Goal: Communication & Community: Answer question/provide support

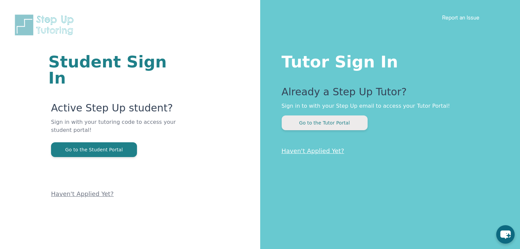
click at [325, 124] on button "Go to the Tutor Portal" at bounding box center [325, 123] width 86 height 15
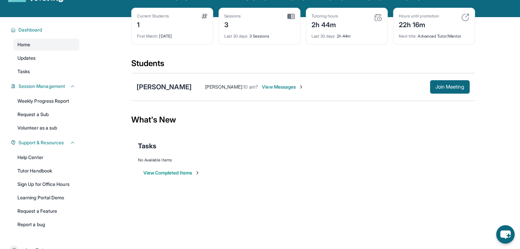
scroll to position [48, 0]
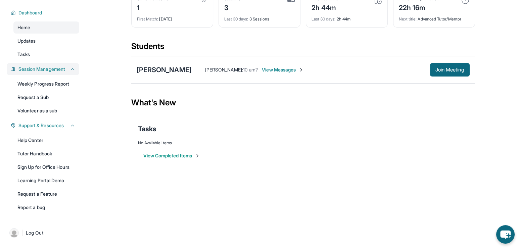
click at [46, 68] on span "Session Management" at bounding box center [41, 69] width 47 height 7
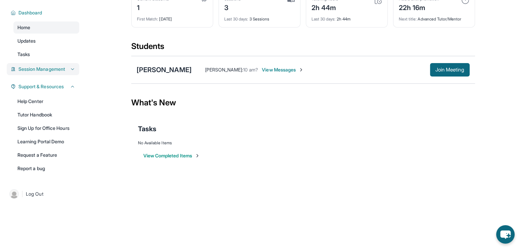
click at [46, 68] on span "Session Management" at bounding box center [41, 69] width 47 height 7
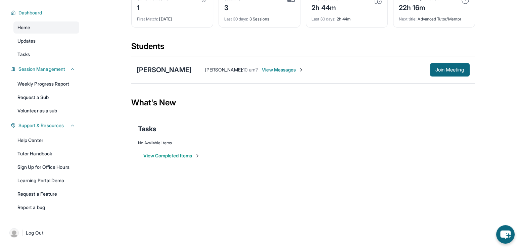
click at [29, 29] on span "Home" at bounding box center [23, 27] width 13 height 7
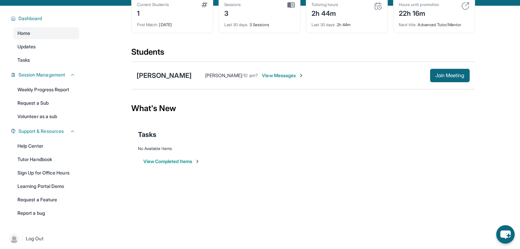
scroll to position [0, 0]
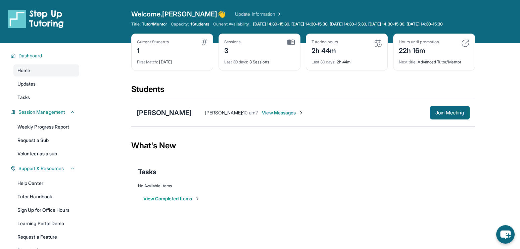
click at [268, 116] on span "View Messages" at bounding box center [283, 112] width 42 height 7
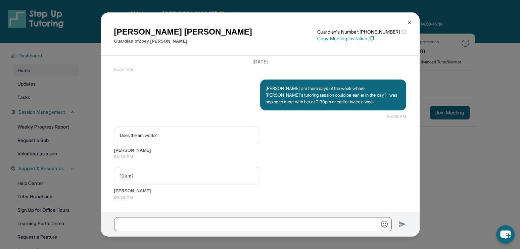
scroll to position [3984, 0]
click at [409, 22] on img at bounding box center [409, 22] width 5 height 5
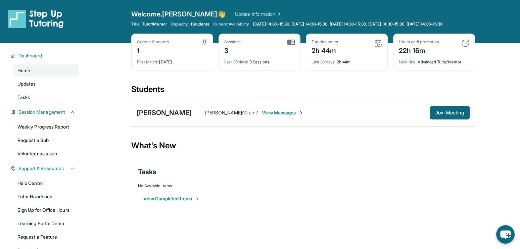
click at [203, 120] on div "[PERSON_NAME] : 10 am? View Messages Join Meeting" at bounding box center [331, 112] width 278 height 13
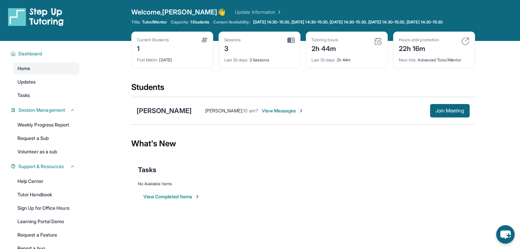
scroll to position [0, 0]
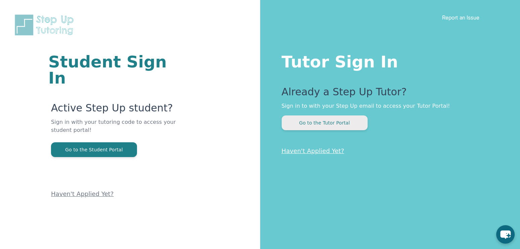
click at [301, 121] on button "Go to the Tutor Portal" at bounding box center [325, 123] width 86 height 15
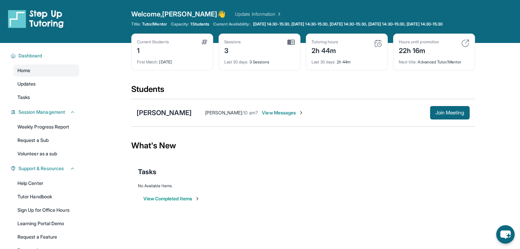
click at [262, 116] on span "View Messages" at bounding box center [283, 112] width 42 height 7
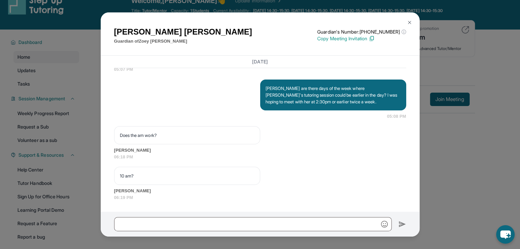
scroll to position [3984, 0]
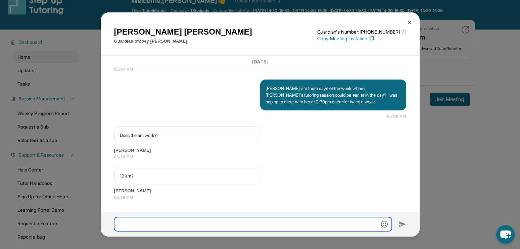
click at [205, 222] on input "text" at bounding box center [253, 224] width 278 height 14
type input "*"
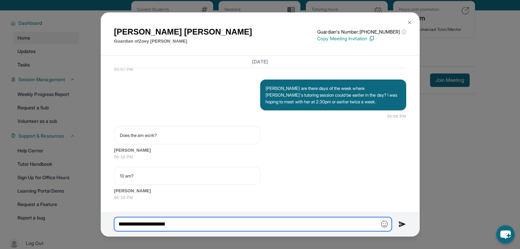
scroll to position [28, 0]
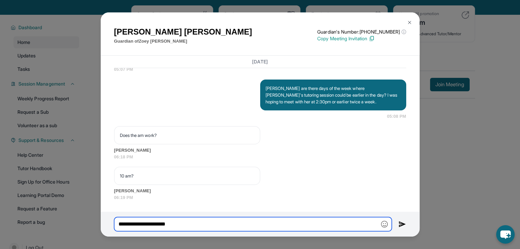
type input "**********"
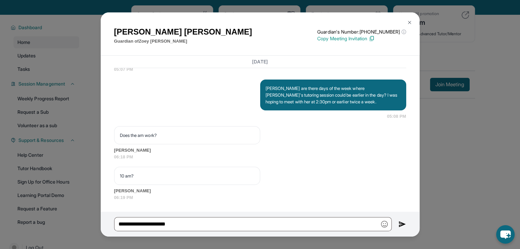
click at [433, 113] on div "Elvia Davila Guardian of Zoey Chavez Guardian's Number: +12672142086 ⓘ This isn…" at bounding box center [260, 124] width 520 height 249
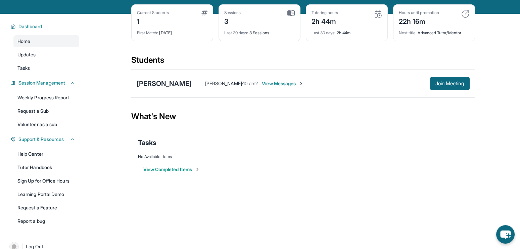
scroll to position [30, 0]
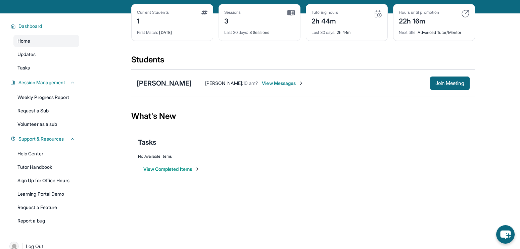
click at [262, 87] on span "View Messages" at bounding box center [283, 83] width 42 height 7
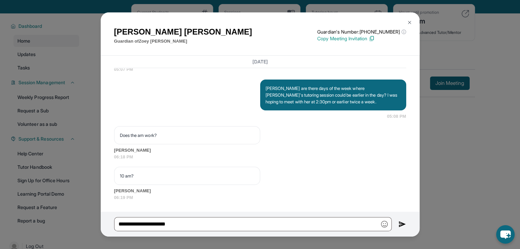
scroll to position [3984, 0]
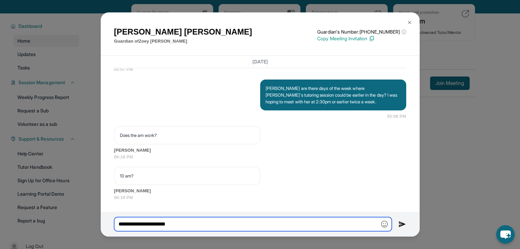
click at [244, 229] on input "**********" at bounding box center [253, 224] width 278 height 14
click at [169, 223] on input "**********" at bounding box center [253, 224] width 278 height 14
click at [336, 225] on input "**********" at bounding box center [253, 224] width 278 height 14
type input "**********"
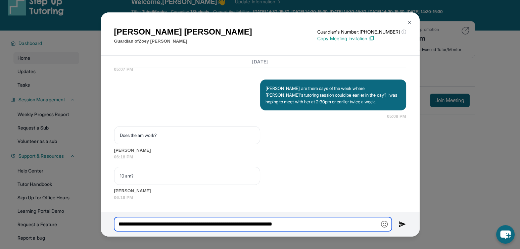
scroll to position [0, 0]
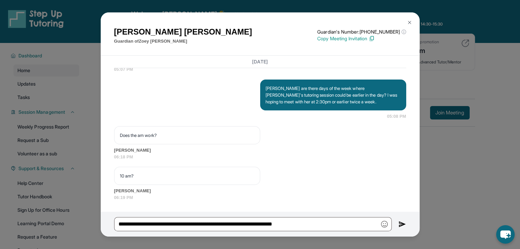
click at [53, 117] on div "Elvia Davila Guardian of Zoey Chavez Guardian's Number: +12672142086 ⓘ This isn…" at bounding box center [260, 124] width 520 height 249
